Goal: Information Seeking & Learning: Check status

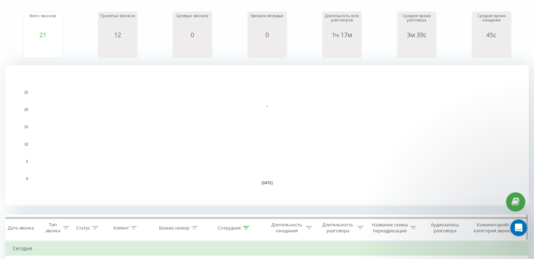
scroll to position [141, 0]
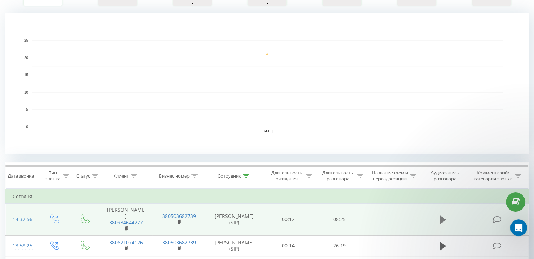
click at [442, 224] on icon at bounding box center [443, 220] width 6 height 8
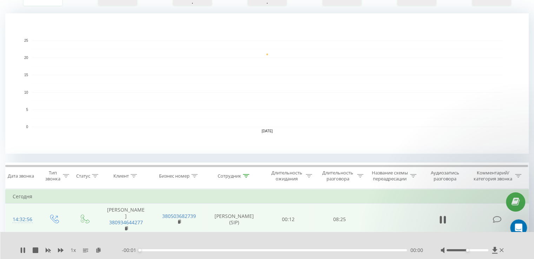
drag, startPoint x: 468, startPoint y: 252, endPoint x: 476, endPoint y: 250, distance: 8.8
click at [476, 250] on div at bounding box center [473, 250] width 65 height 7
drag, startPoint x: 469, startPoint y: 250, endPoint x: 504, endPoint y: 252, distance: 34.5
click at [504, 252] on div at bounding box center [473, 250] width 65 height 7
click at [149, 249] on div "00:04" at bounding box center [273, 250] width 267 height 2
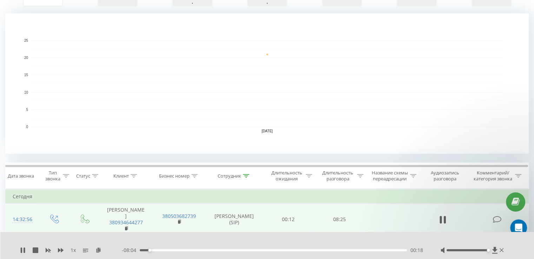
click at [159, 253] on div "- 08:04 00:18 00:18" at bounding box center [272, 250] width 301 height 7
click at [160, 250] on div "00:19" at bounding box center [273, 250] width 267 height 2
click at [170, 250] on div "00:58" at bounding box center [273, 250] width 267 height 2
click at [180, 250] on div "00:59" at bounding box center [273, 250] width 267 height 2
click at [176, 250] on div "01:18" at bounding box center [273, 250] width 267 height 2
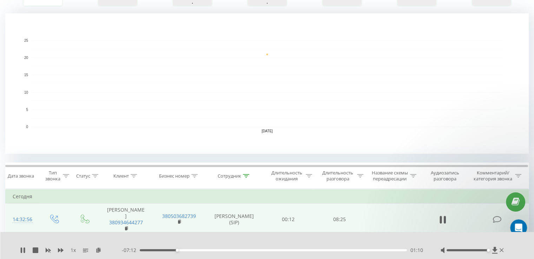
click at [184, 250] on div "01:10" at bounding box center [273, 250] width 267 height 2
click at [181, 250] on div "01:24" at bounding box center [273, 250] width 267 height 2
click at [177, 250] on div "01:10" at bounding box center [273, 250] width 267 height 2
click at [59, 249] on icon at bounding box center [61, 250] width 6 height 4
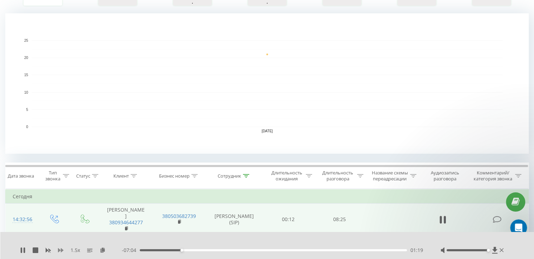
click at [59, 250] on icon at bounding box center [61, 250] width 6 height 4
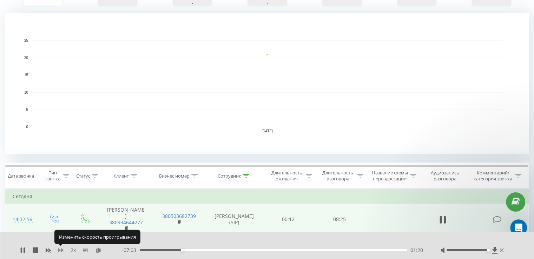
click at [59, 250] on icon at bounding box center [61, 250] width 6 height 4
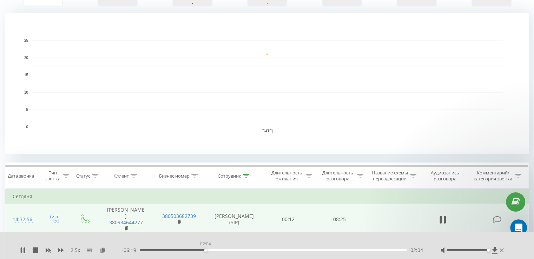
click at [206, 249] on div "02:04" at bounding box center [273, 250] width 267 height 2
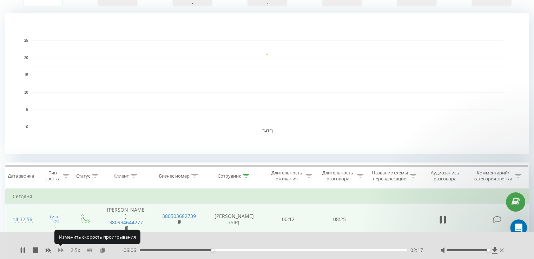
click at [59, 249] on icon at bounding box center [61, 250] width 6 height 4
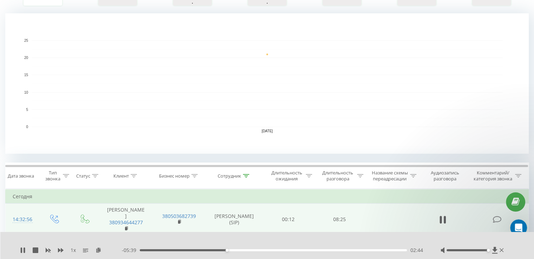
click at [22, 252] on icon at bounding box center [23, 251] width 6 height 6
click at [22, 250] on icon at bounding box center [23, 251] width 4 height 6
click at [222, 250] on div "02:45" at bounding box center [273, 250] width 267 height 2
click at [22, 252] on icon at bounding box center [23, 251] width 6 height 6
click at [22, 249] on icon at bounding box center [23, 251] width 4 height 6
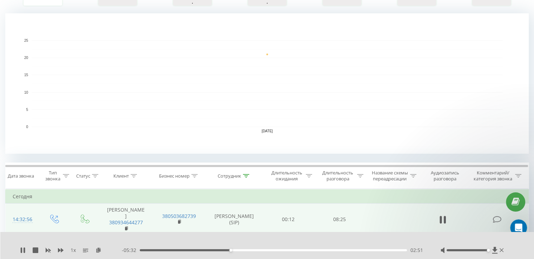
click at [228, 250] on div "02:51" at bounding box center [273, 250] width 267 height 2
click at [20, 250] on icon at bounding box center [23, 251] width 6 height 6
click at [24, 250] on icon at bounding box center [23, 251] width 6 height 6
click at [24, 248] on icon at bounding box center [24, 251] width 1 height 6
click at [24, 248] on icon at bounding box center [23, 251] width 6 height 6
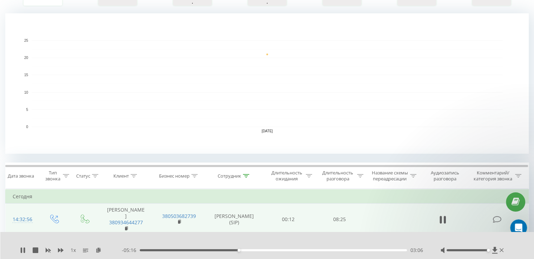
click at [24, 248] on icon at bounding box center [24, 251] width 1 height 6
click at [18, 249] on div "1 x - 05:16 03:07 03:07" at bounding box center [267, 245] width 534 height 27
click at [20, 249] on icon at bounding box center [23, 251] width 6 height 6
click at [21, 252] on icon at bounding box center [21, 251] width 1 height 6
click at [21, 248] on icon at bounding box center [23, 251] width 6 height 6
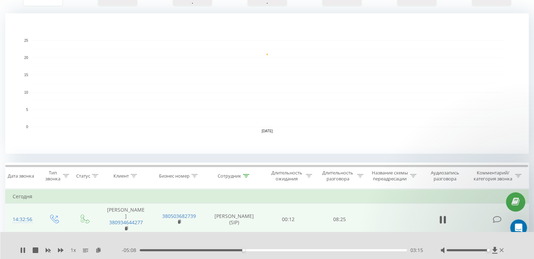
click at [239, 249] on div "03:15" at bounding box center [273, 250] width 267 height 2
click at [24, 248] on icon at bounding box center [24, 251] width 1 height 6
click at [241, 250] on div "03:10" at bounding box center [273, 250] width 267 height 2
click at [22, 248] on icon at bounding box center [23, 251] width 6 height 6
click at [22, 251] on icon at bounding box center [21, 251] width 1 height 6
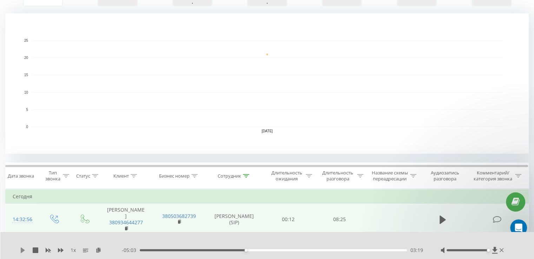
click at [24, 250] on icon at bounding box center [23, 251] width 6 height 6
click at [243, 249] on div "03:20" at bounding box center [273, 250] width 267 height 2
click at [26, 249] on div "1 x" at bounding box center [71, 250] width 102 height 7
click at [24, 249] on icon at bounding box center [24, 251] width 1 height 6
click at [21, 249] on icon at bounding box center [23, 251] width 4 height 6
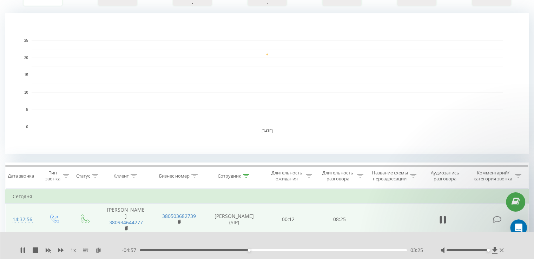
click at [245, 249] on div "03:25" at bounding box center [273, 250] width 267 height 2
click at [21, 253] on icon at bounding box center [21, 251] width 1 height 6
click at [25, 250] on icon at bounding box center [23, 251] width 4 height 6
click at [25, 250] on icon at bounding box center [24, 251] width 1 height 6
click at [25, 250] on icon at bounding box center [23, 251] width 4 height 6
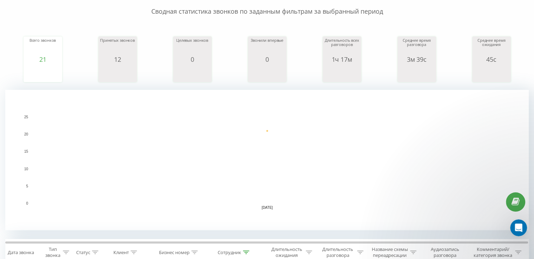
scroll to position [141, 0]
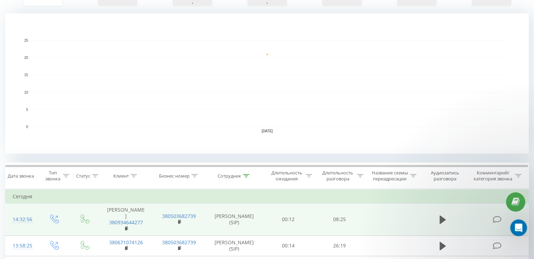
click at [437, 227] on td at bounding box center [442, 220] width 49 height 32
click at [441, 224] on icon at bounding box center [443, 220] width 6 height 8
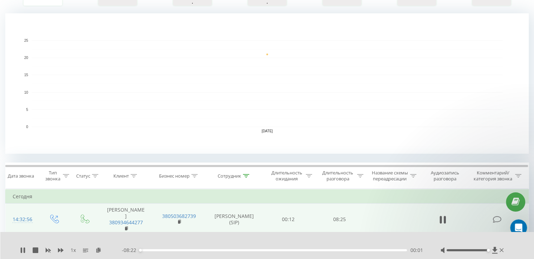
drag, startPoint x: 473, startPoint y: 249, endPoint x: 489, endPoint y: 249, distance: 15.8
click at [489, 249] on div "Accessibility label" at bounding box center [488, 250] width 3 height 3
click at [231, 251] on div "00:02" at bounding box center [273, 250] width 267 height 2
click at [239, 250] on div "02:52" at bounding box center [273, 250] width 267 height 2
click at [246, 250] on div "03:19" at bounding box center [273, 250] width 267 height 2
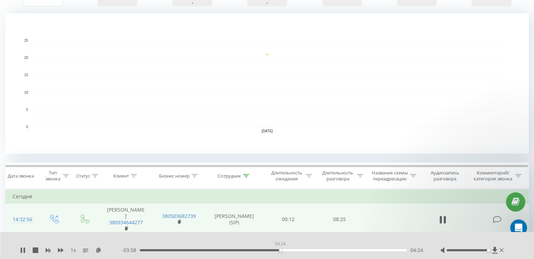
click at [280, 249] on div "04:24" at bounding box center [273, 250] width 267 height 2
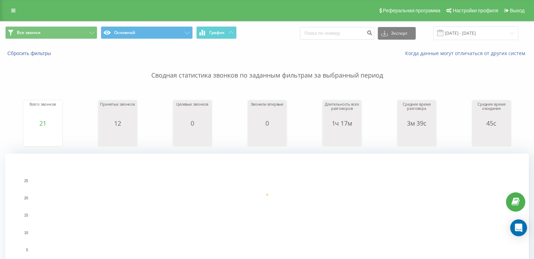
click at [12, 13] on icon at bounding box center [13, 10] width 4 height 5
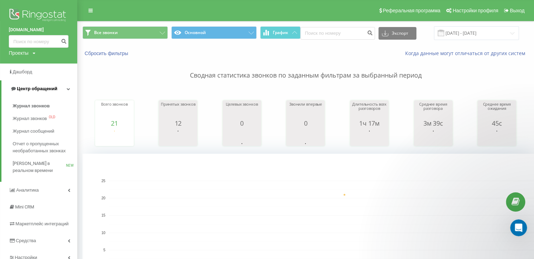
click at [30, 90] on span "Центр обращений" at bounding box center [37, 88] width 40 height 5
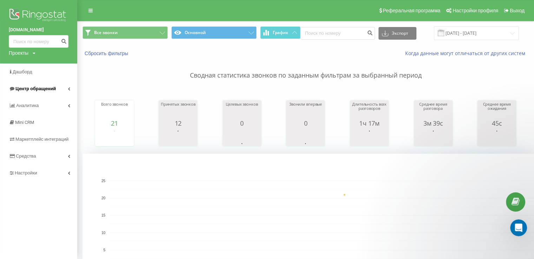
click at [44, 89] on span "Центр обращений" at bounding box center [35, 88] width 40 height 5
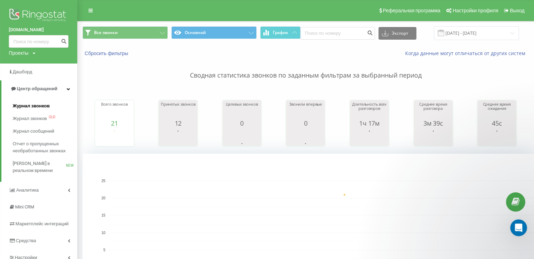
click at [41, 105] on span "Журнал звонков" at bounding box center [31, 106] width 37 height 7
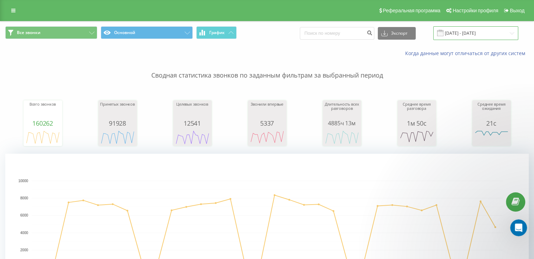
click at [462, 34] on input "[DATE] - [DATE]" at bounding box center [476, 33] width 85 height 14
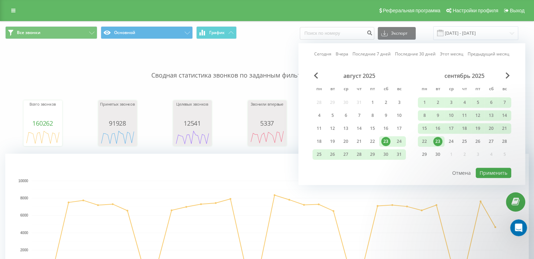
drag, startPoint x: 437, startPoint y: 141, endPoint x: 490, endPoint y: 165, distance: 58.6
click at [437, 141] on div "23" at bounding box center [438, 141] width 9 height 9
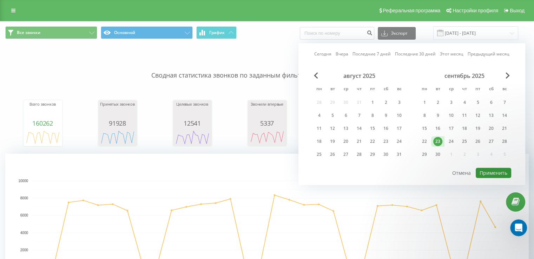
click at [495, 171] on button "Применить" at bounding box center [493, 173] width 35 height 10
type input "[DATE] - [DATE]"
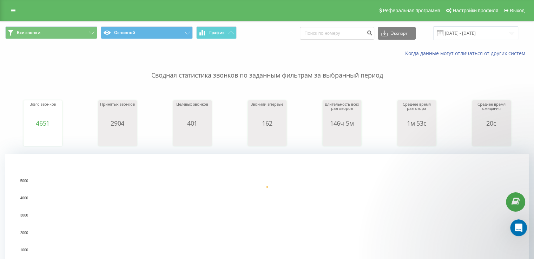
scroll to position [141, 0]
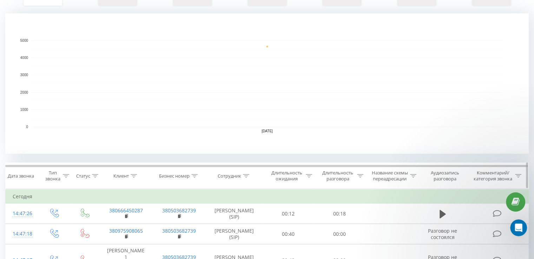
click at [248, 175] on icon at bounding box center [246, 176] width 6 height 4
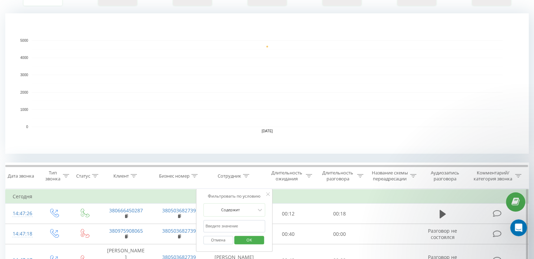
click at [243, 224] on input "text" at bounding box center [234, 226] width 62 height 12
type input "внукова"
click button "OK" at bounding box center [249, 240] width 30 height 9
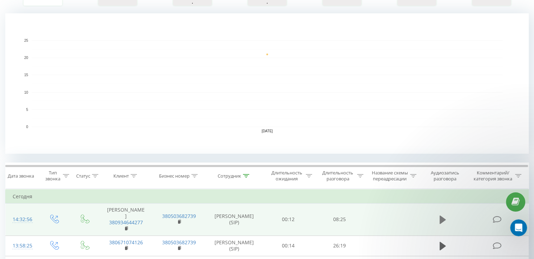
click at [443, 224] on icon at bounding box center [443, 220] width 6 height 8
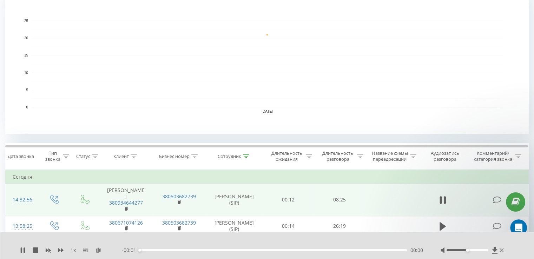
scroll to position [211, 0]
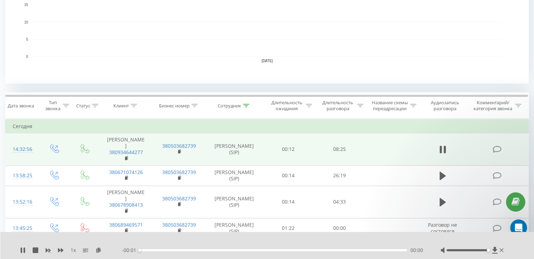
drag, startPoint x: 468, startPoint y: 250, endPoint x: 498, endPoint y: 249, distance: 29.9
click at [498, 249] on div at bounding box center [473, 250] width 65 height 7
click at [249, 250] on div "00:02" at bounding box center [273, 250] width 267 height 2
click at [254, 249] on div "03:41" at bounding box center [273, 250] width 267 height 2
click at [252, 249] on div "03:38" at bounding box center [273, 250] width 267 height 2
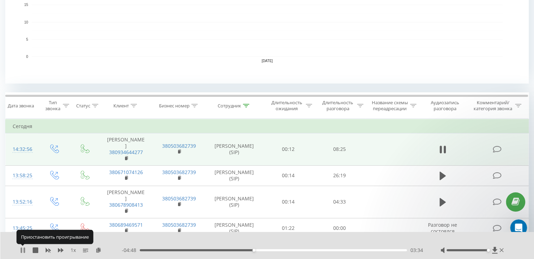
click at [23, 248] on icon at bounding box center [23, 251] width 6 height 6
click at [22, 250] on icon at bounding box center [23, 251] width 4 height 6
click at [22, 250] on icon at bounding box center [23, 251] width 6 height 6
click at [23, 249] on icon at bounding box center [23, 251] width 6 height 6
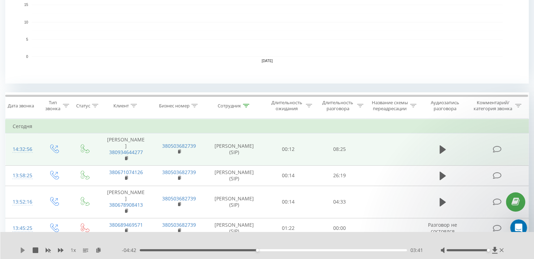
click at [22, 248] on icon at bounding box center [23, 251] width 6 height 6
click at [22, 249] on icon at bounding box center [23, 251] width 6 height 6
click at [21, 252] on icon at bounding box center [23, 251] width 4 height 6
drag, startPoint x: 22, startPoint y: 248, endPoint x: 322, endPoint y: 0, distance: 388.8
click at [23, 248] on icon at bounding box center [23, 251] width 6 height 6
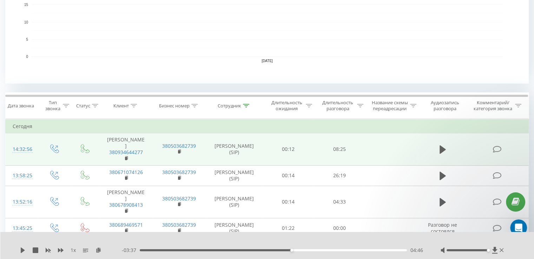
drag, startPoint x: 22, startPoint y: 251, endPoint x: 212, endPoint y: 134, distance: 222.8
click at [23, 251] on icon at bounding box center [23, 251] width 4 height 6
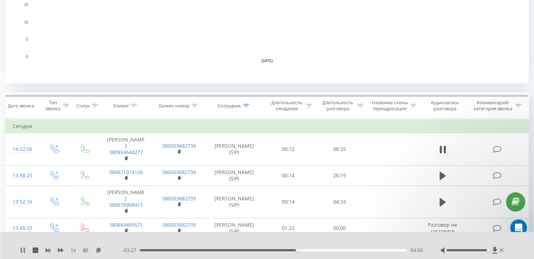
click at [25, 250] on icon at bounding box center [23, 251] width 6 height 6
click at [22, 249] on icon at bounding box center [23, 251] width 4 height 6
click at [27, 250] on div "1 x" at bounding box center [71, 250] width 102 height 7
click at [25, 248] on icon at bounding box center [24, 251] width 1 height 6
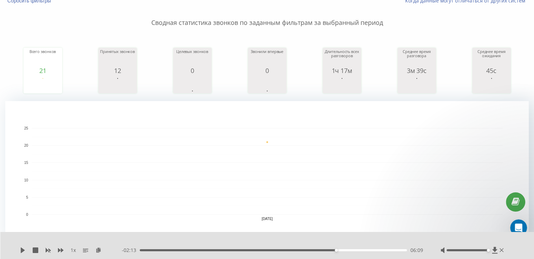
scroll to position [0, 0]
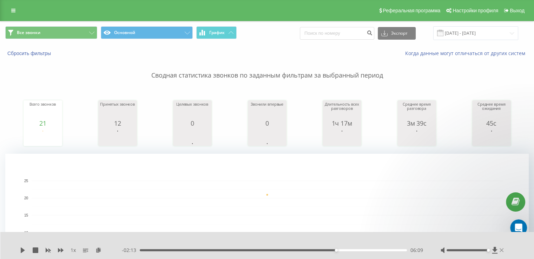
click at [502, 251] on icon at bounding box center [502, 250] width 4 height 4
